Goal: Task Accomplishment & Management: Use online tool/utility

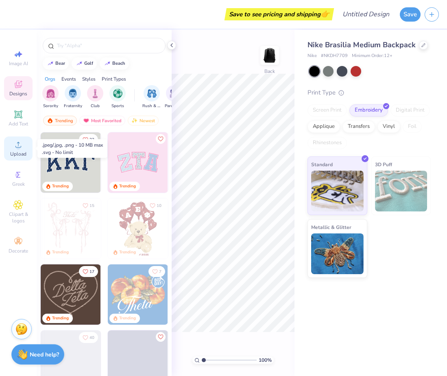
click at [16, 150] on div "Upload" at bounding box center [18, 148] width 28 height 24
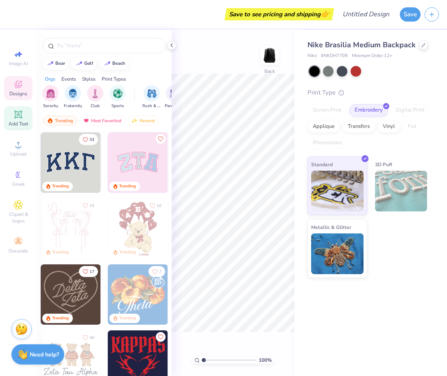
click at [19, 117] on icon at bounding box center [18, 114] width 8 height 8
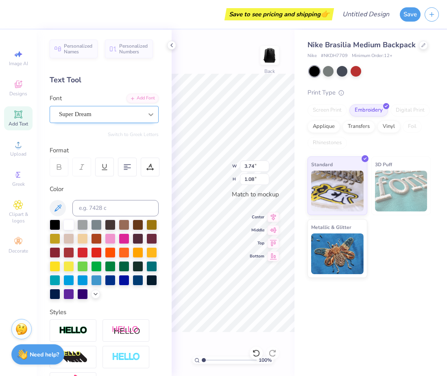
click at [147, 114] on icon at bounding box center [151, 114] width 8 height 8
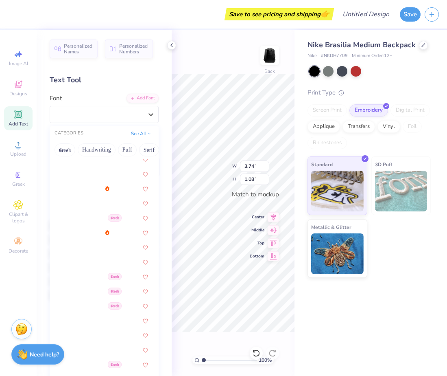
scroll to position [241, 0]
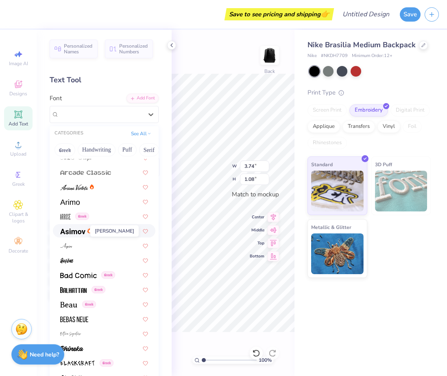
click at [69, 234] on span at bounding box center [72, 230] width 25 height 9
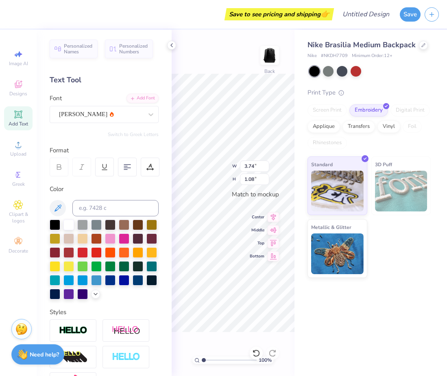
type input "3.70"
type input "1.10"
click at [71, 225] on div at bounding box center [69, 224] width 11 height 11
click at [172, 46] on polyline at bounding box center [172, 45] width 2 height 3
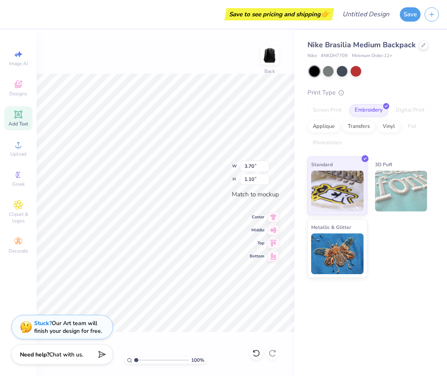
type input "5.36"
type input "1.59"
type textarea "COURSE 4 ARCHITECTURE & DESIGN"
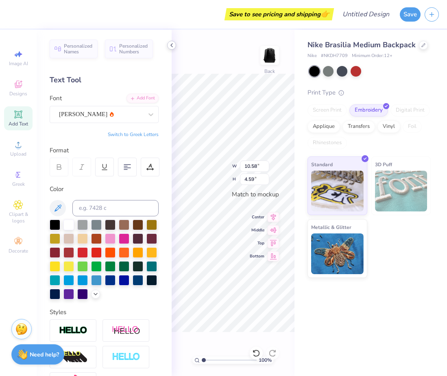
click at [171, 46] on icon at bounding box center [172, 45] width 7 height 7
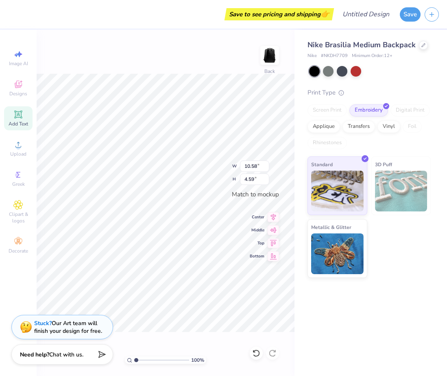
type input "6.93"
type input "3.01"
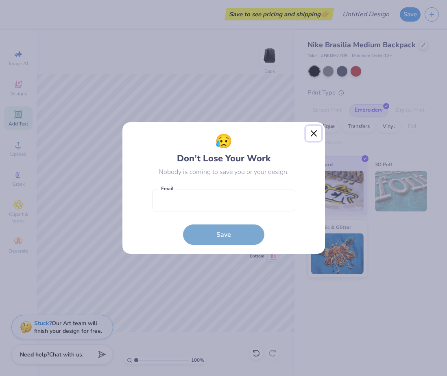
click at [315, 131] on button "Close" at bounding box center [313, 133] width 15 height 15
